Goal: Transaction & Acquisition: Download file/media

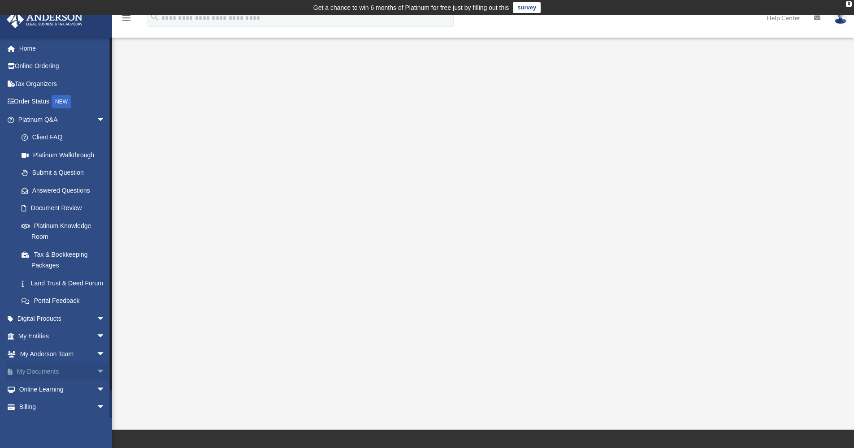
click at [46, 379] on link "My Documents arrow_drop_down" at bounding box center [62, 372] width 113 height 18
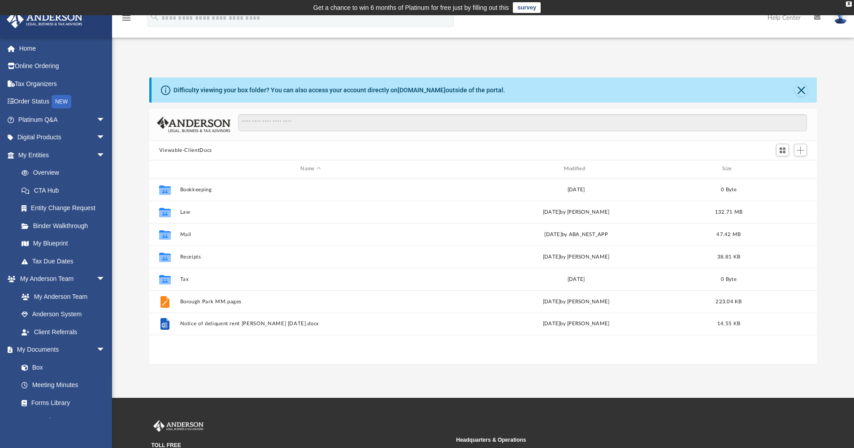
scroll to position [197, 661]
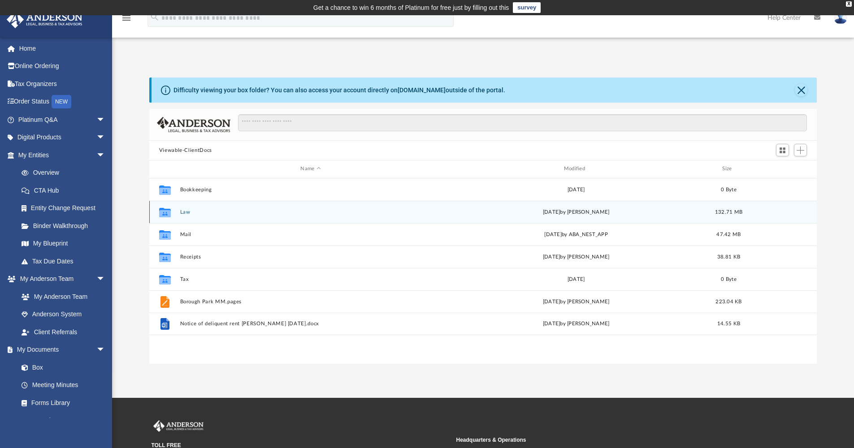
click at [184, 211] on button "Law" at bounding box center [310, 212] width 261 height 6
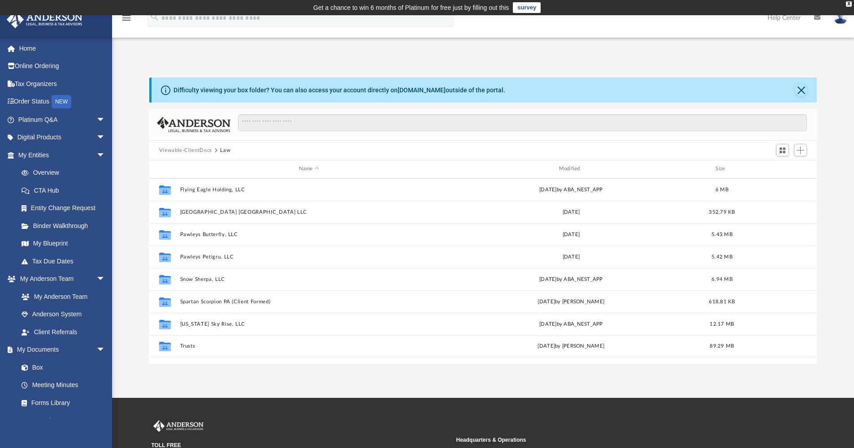
scroll to position [184, 0]
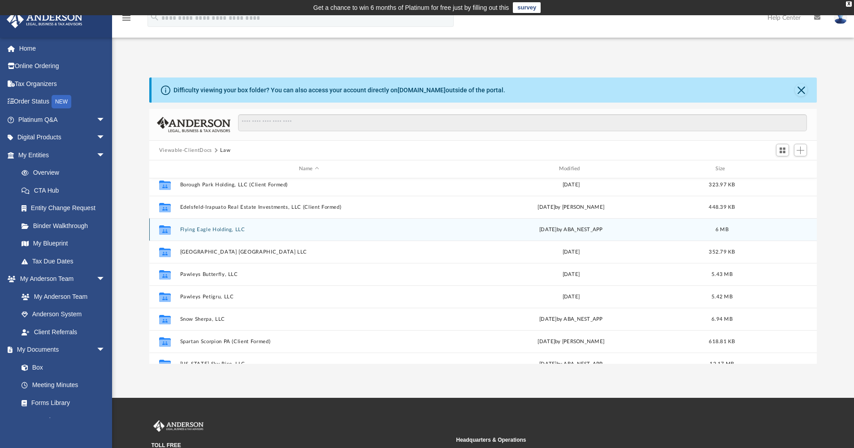
click at [647, 228] on div "Tue Jun 3 2025 by ABA_NEST_APP" at bounding box center [571, 229] width 258 height 8
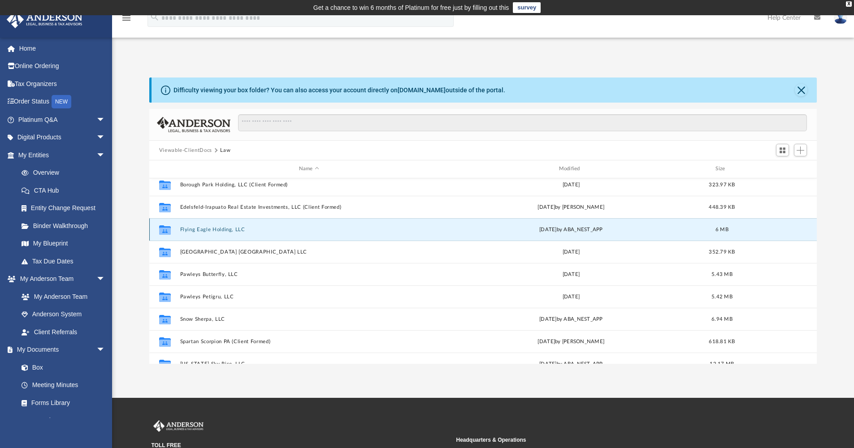
click at [192, 229] on button "Flying Eagle Holding, LLC" at bounding box center [309, 230] width 258 height 6
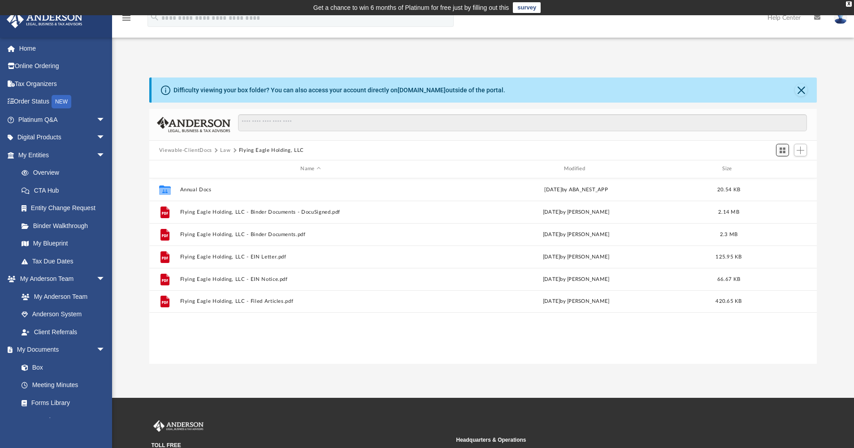
click at [784, 152] on span "Switch to Grid View" at bounding box center [783, 151] width 8 height 8
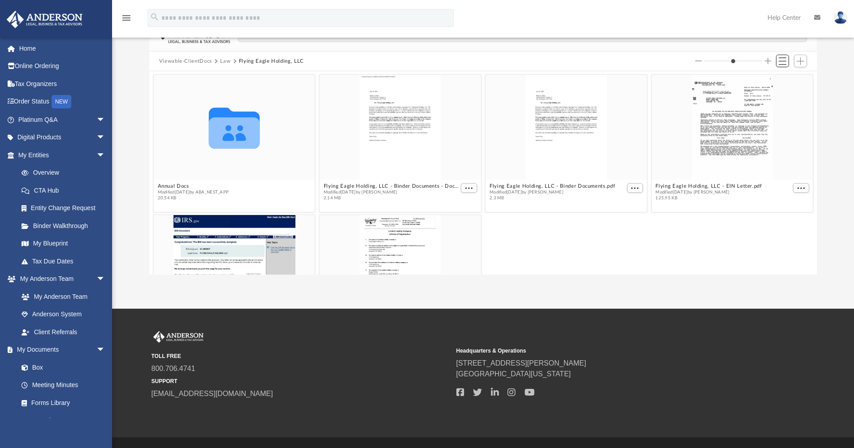
scroll to position [12, 0]
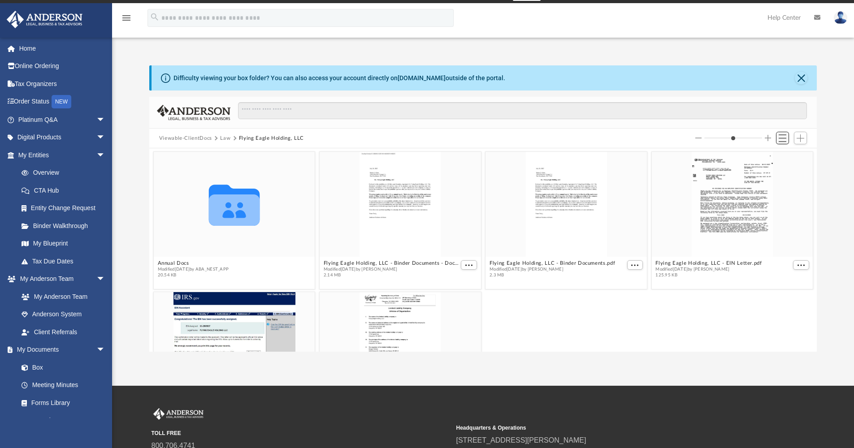
click at [784, 137] on span "Switch to List View" at bounding box center [783, 138] width 8 height 8
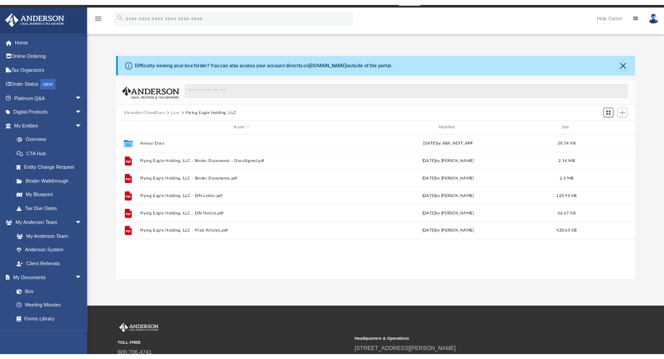
scroll to position [197, 661]
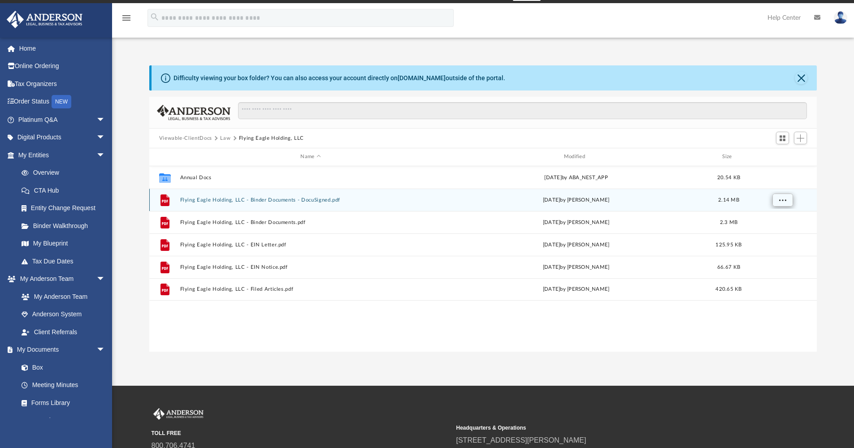
click at [785, 199] on span "More options" at bounding box center [782, 199] width 7 height 5
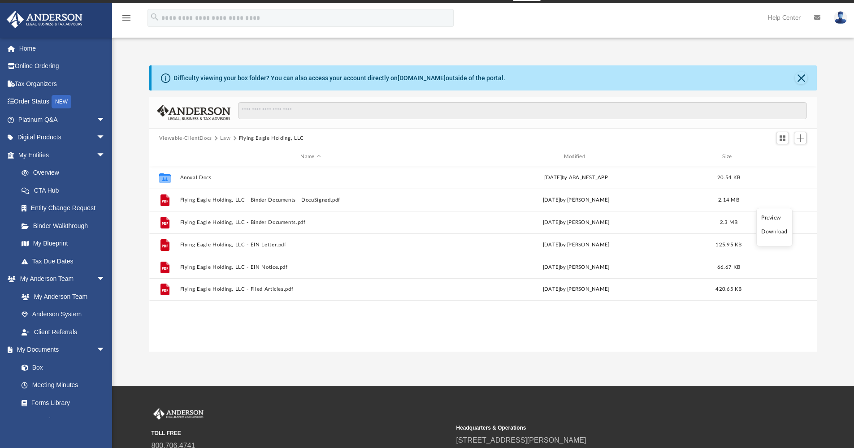
click at [772, 230] on li "Download" at bounding box center [774, 231] width 26 height 9
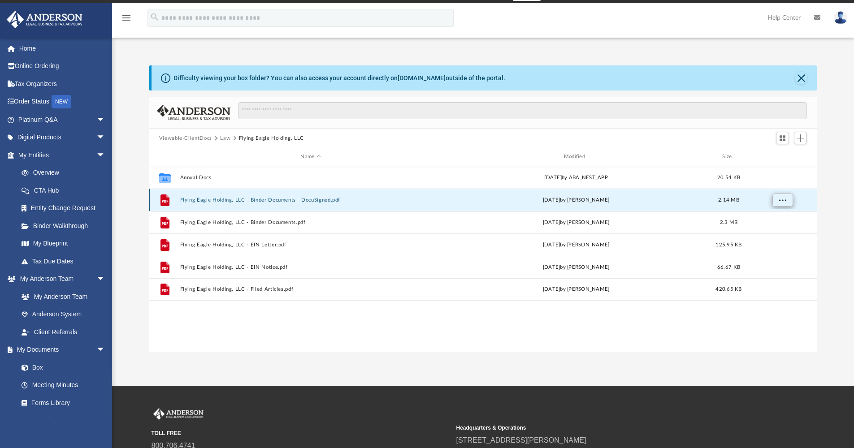
click at [781, 197] on span "More options" at bounding box center [782, 199] width 7 height 5
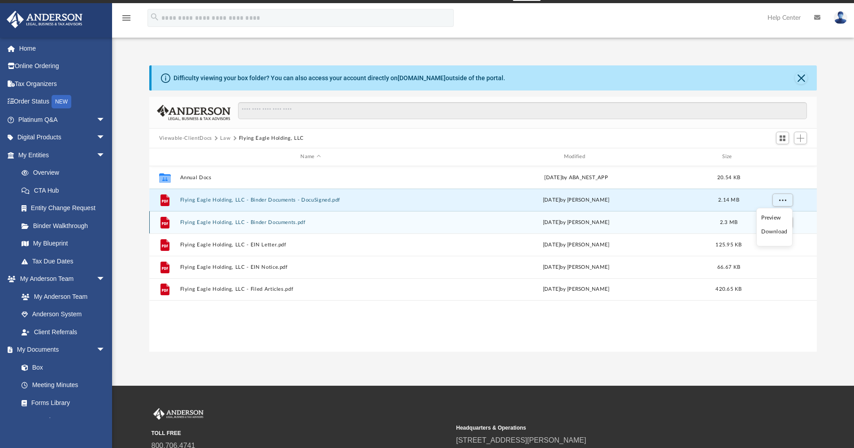
click at [662, 216] on div "File Flying Eagle Holding, LLC - Binder Documents.pdf Fri Jul 28 2023 by Caleb …" at bounding box center [483, 222] width 668 height 22
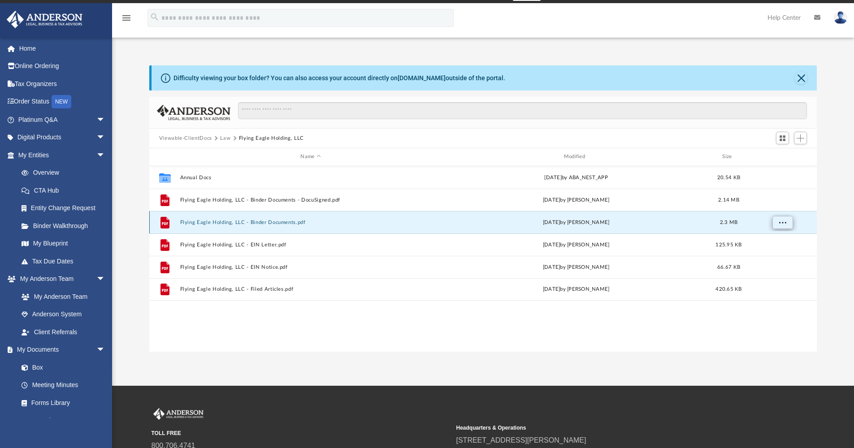
click at [779, 222] on span "More options" at bounding box center [782, 222] width 7 height 5
click at [773, 255] on li "Download" at bounding box center [774, 254] width 26 height 9
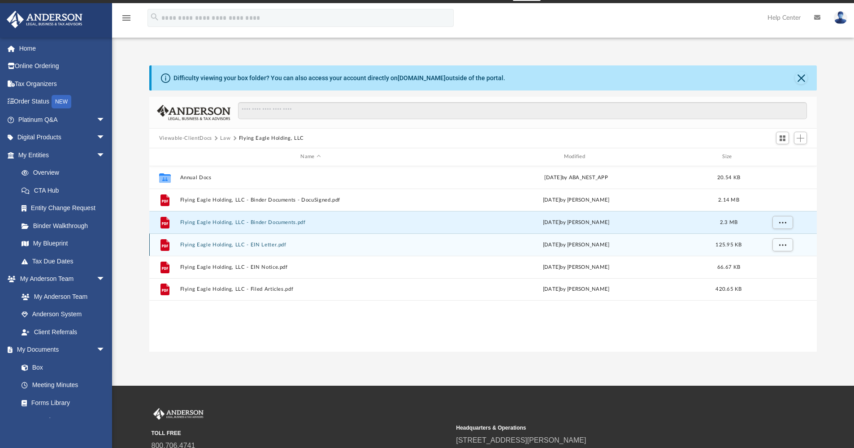
click at [434, 242] on button "Flying Eagle Holding, LLC - EIN Letter.pdf" at bounding box center [310, 245] width 261 height 6
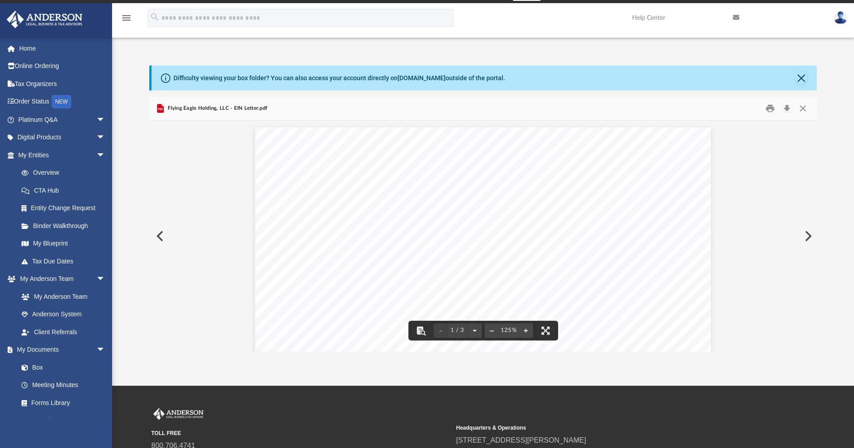
click at [162, 238] on button "Preview" at bounding box center [159, 236] width 20 height 25
click at [802, 107] on button "Close" at bounding box center [803, 109] width 16 height 14
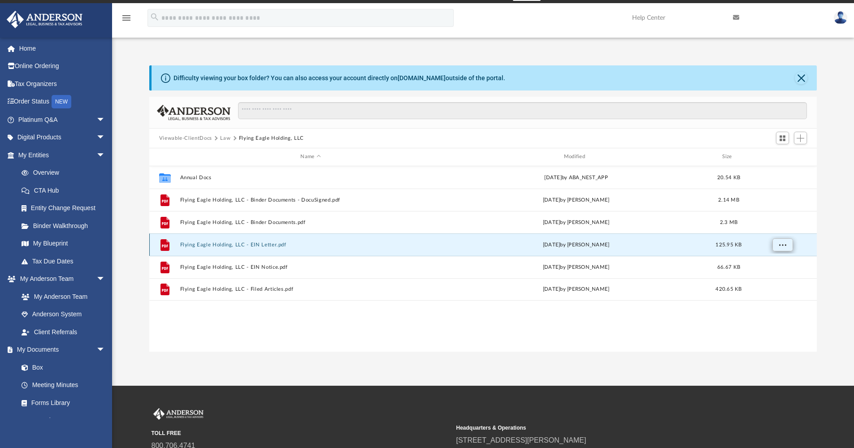
click at [788, 244] on button "More options" at bounding box center [782, 244] width 21 height 13
click at [780, 276] on li "Download" at bounding box center [774, 276] width 26 height 9
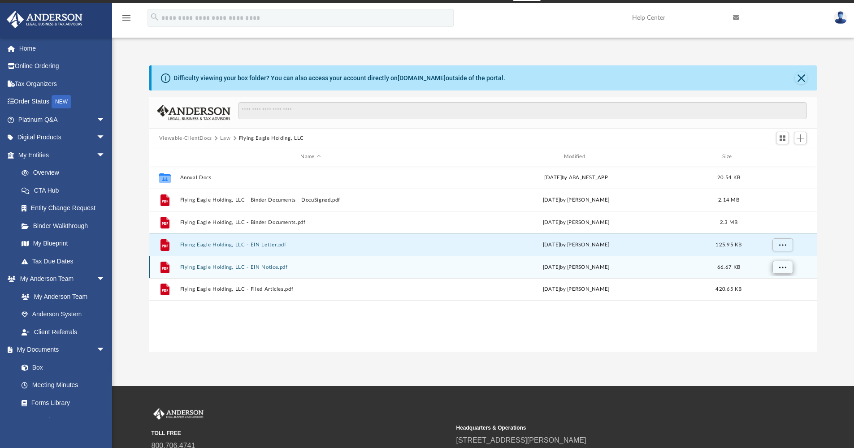
click at [780, 264] on span "More options" at bounding box center [782, 266] width 7 height 5
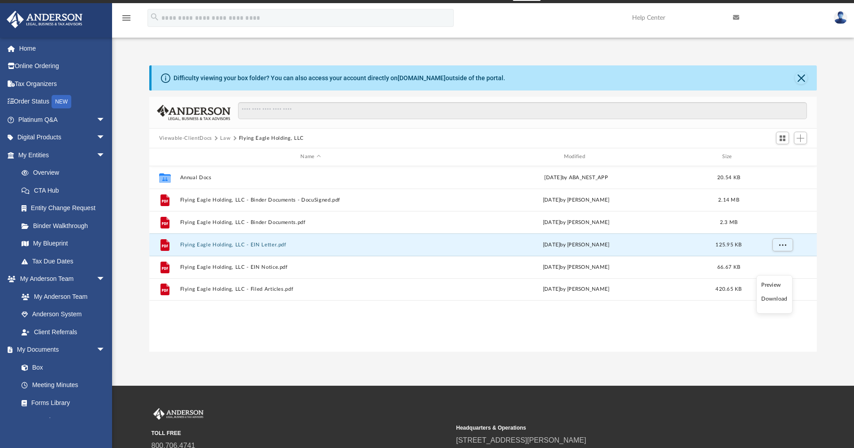
click at [775, 303] on li "Download" at bounding box center [774, 299] width 26 height 9
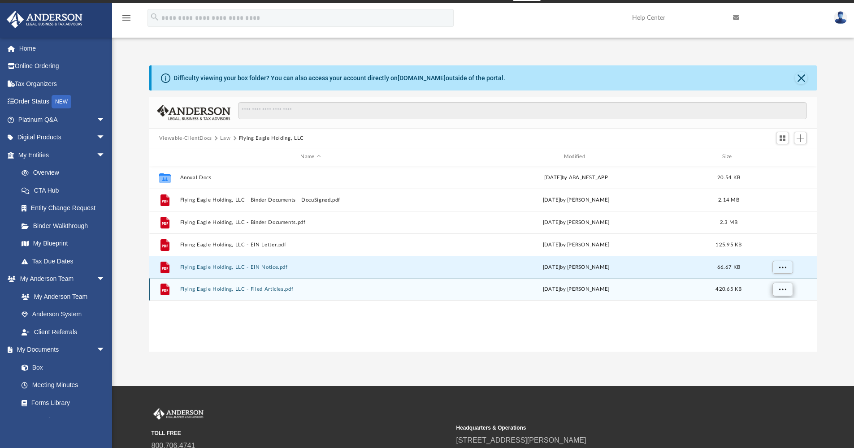
click at [776, 287] on button "More options" at bounding box center [782, 289] width 21 height 13
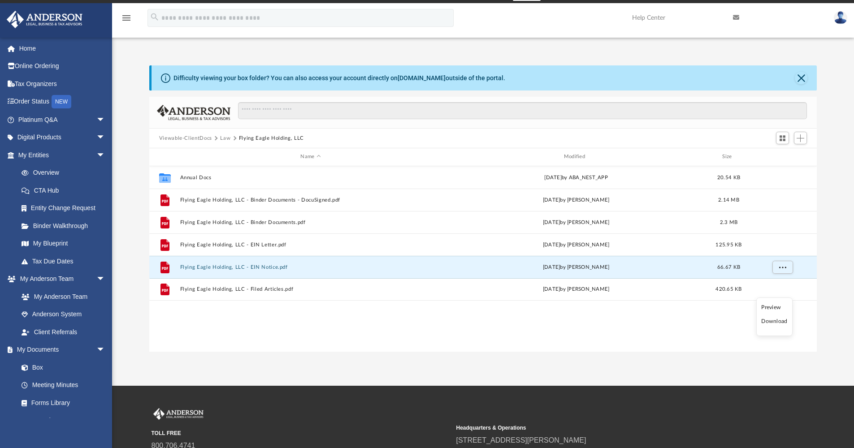
click at [766, 319] on li "Download" at bounding box center [774, 321] width 26 height 9
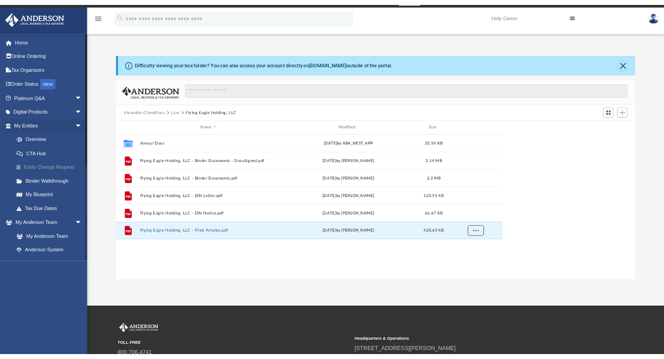
scroll to position [197, 490]
